Goal: Task Accomplishment & Management: Use online tool/utility

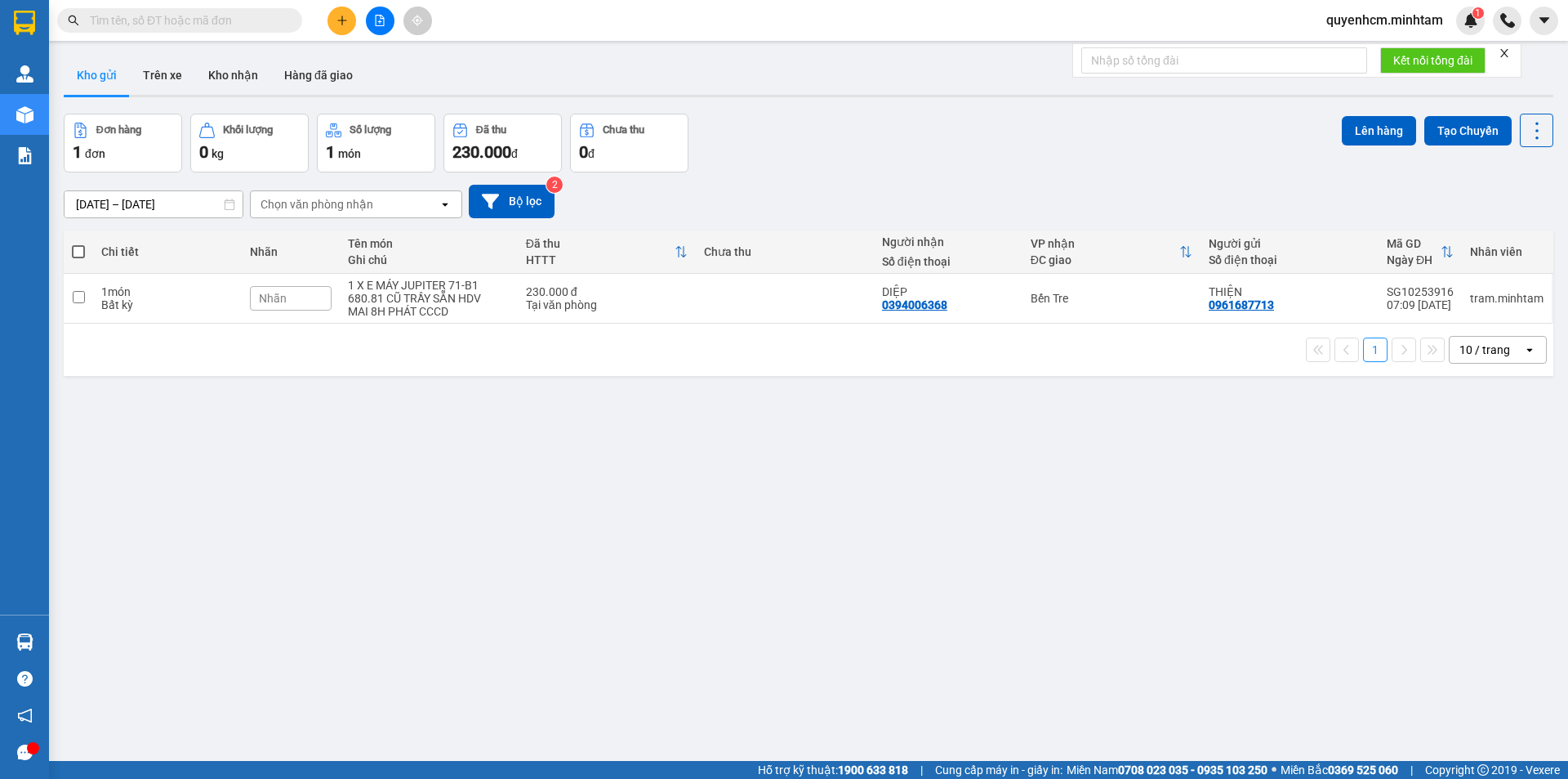
click at [251, 18] on input "text" at bounding box center [186, 20] width 193 height 18
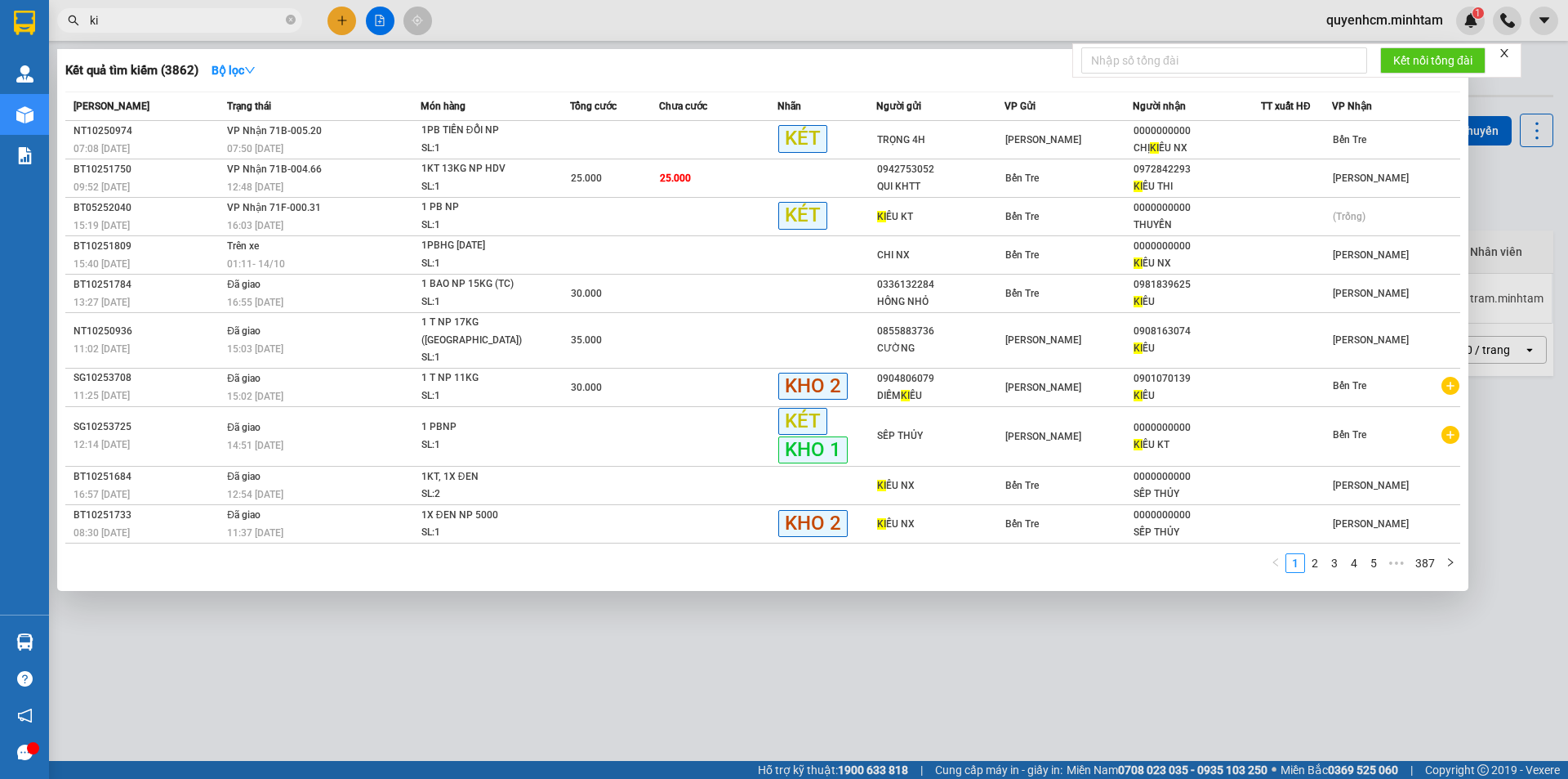
type input "k"
type input "K"
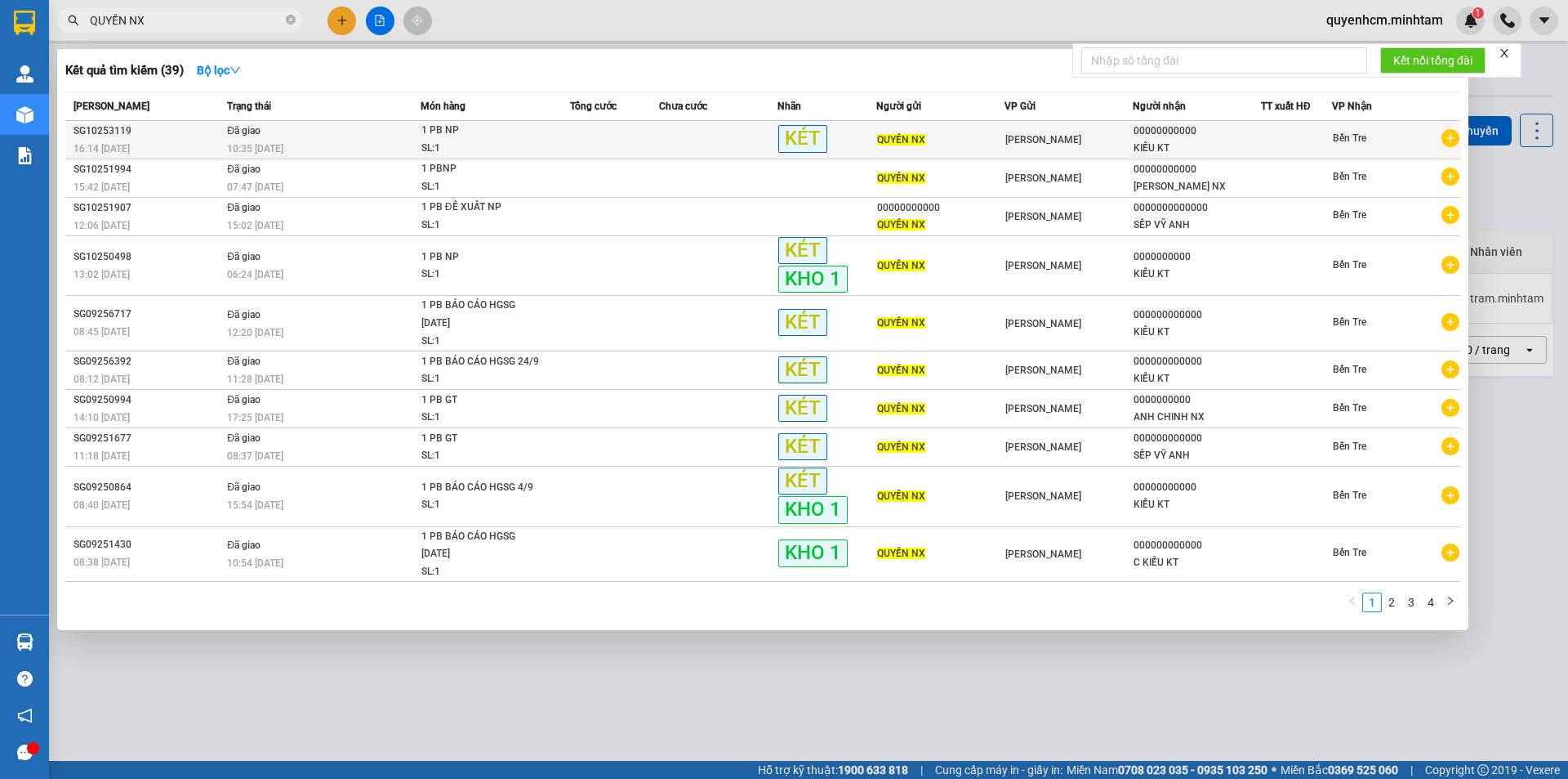
type input "QUYỀN NX"
click at [1287, 141] on div at bounding box center [1295, 140] width 69 height 17
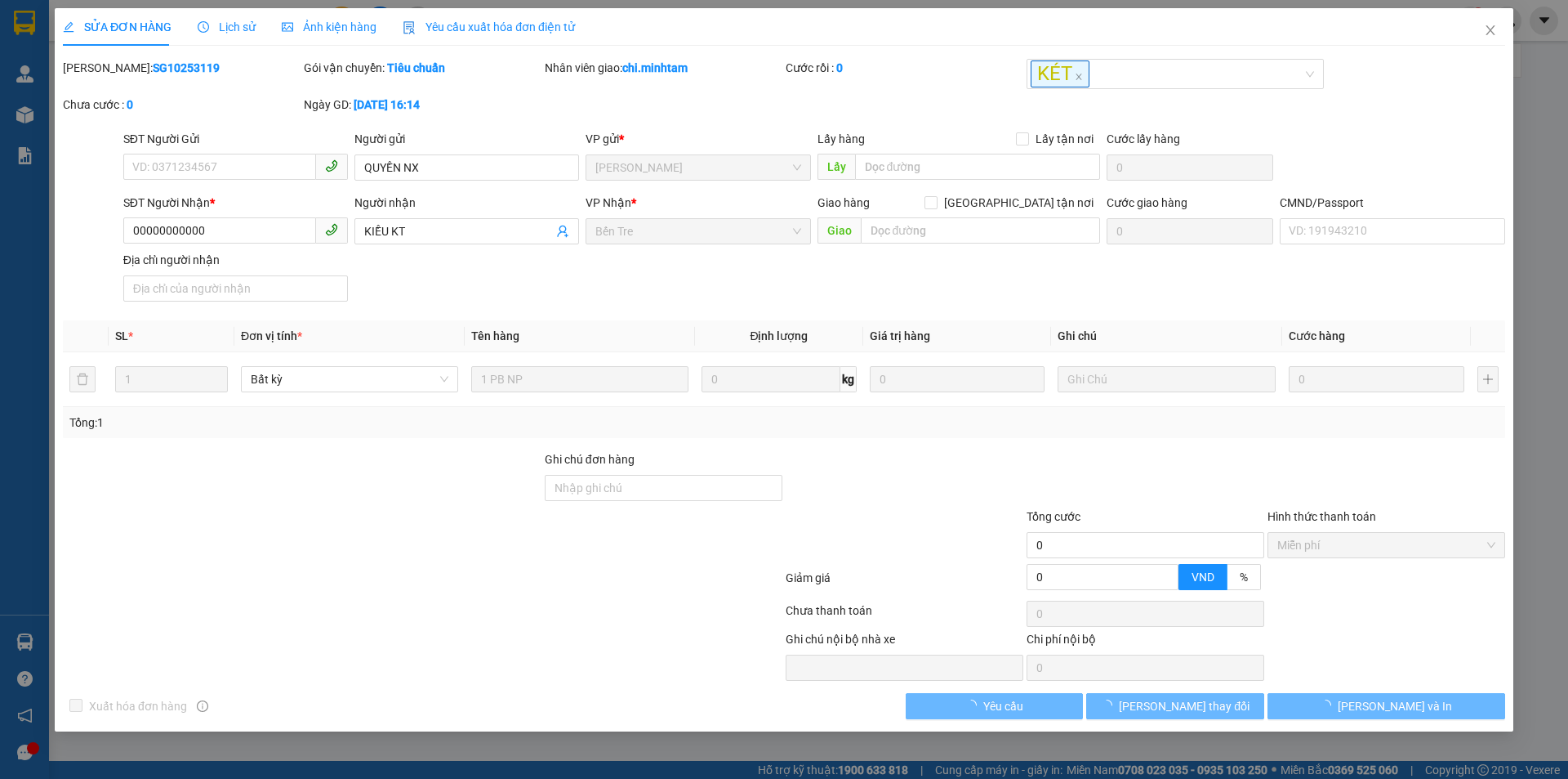
type input "QUYỀN NX"
type input "00000000000"
type input "KIỀU KT"
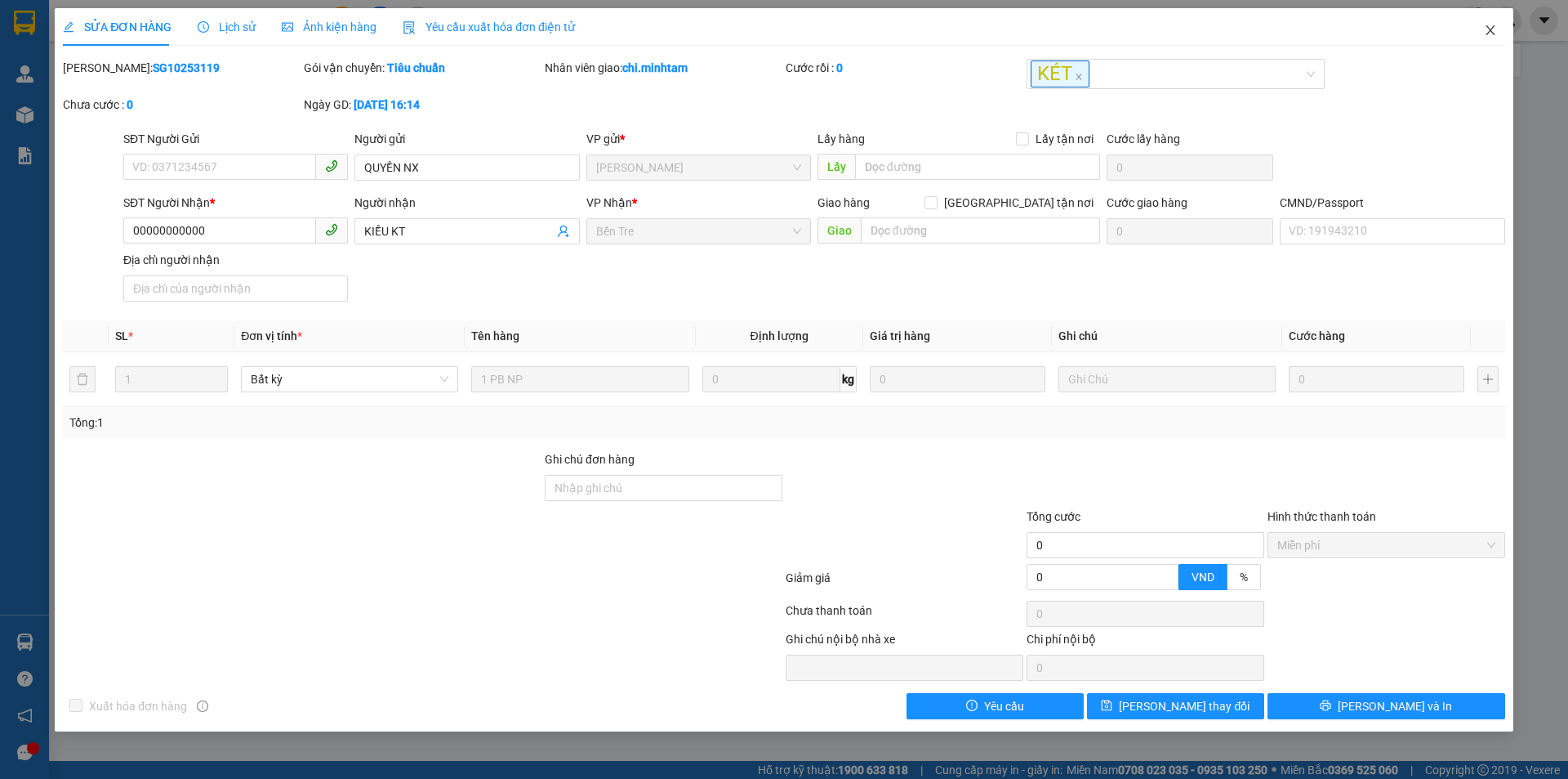
click at [1489, 38] on span "Close" at bounding box center [1490, 31] width 46 height 46
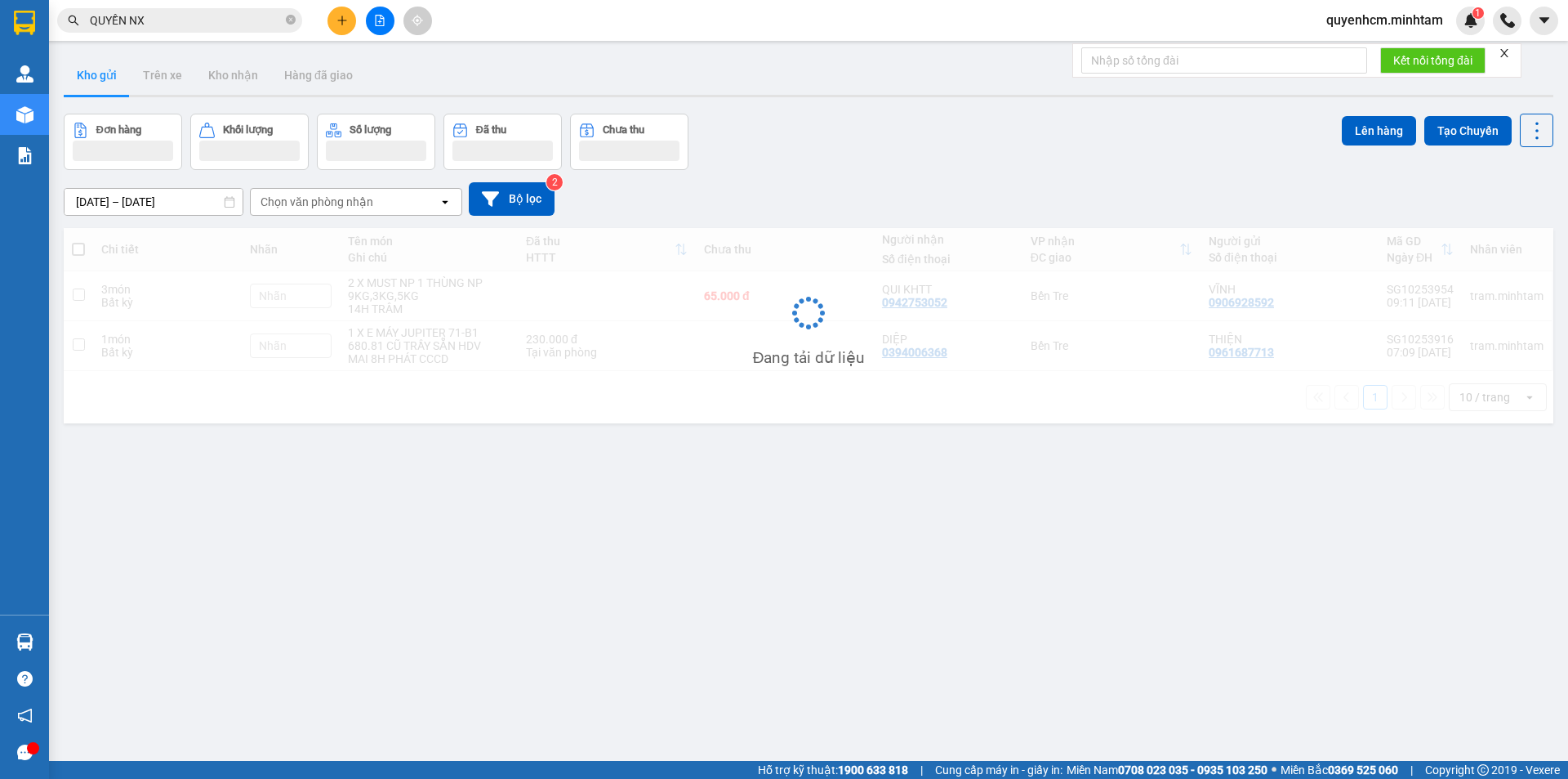
click at [202, 12] on input "QUYỀN NX" at bounding box center [186, 20] width 193 height 18
